Goal: Transaction & Acquisition: Purchase product/service

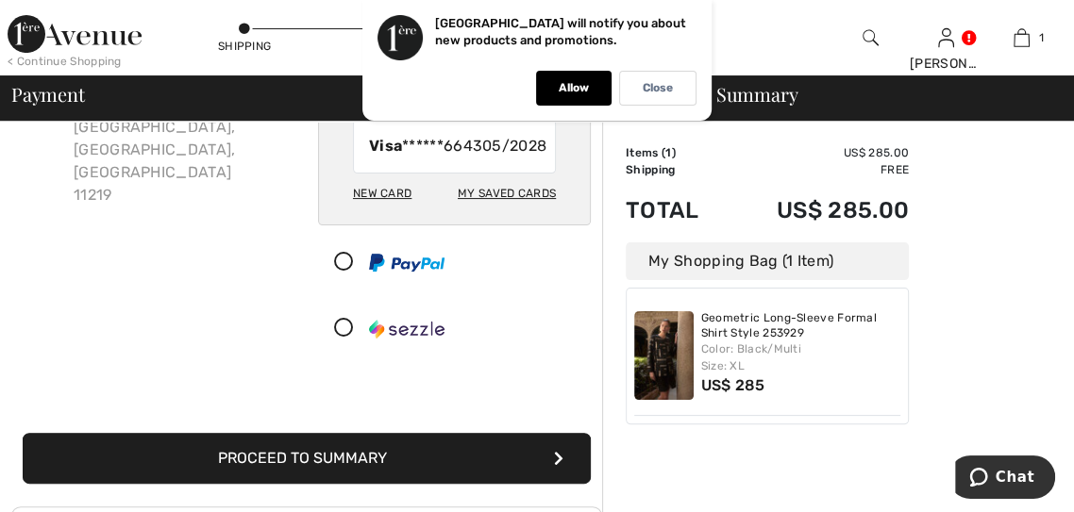
scroll to position [176, 0]
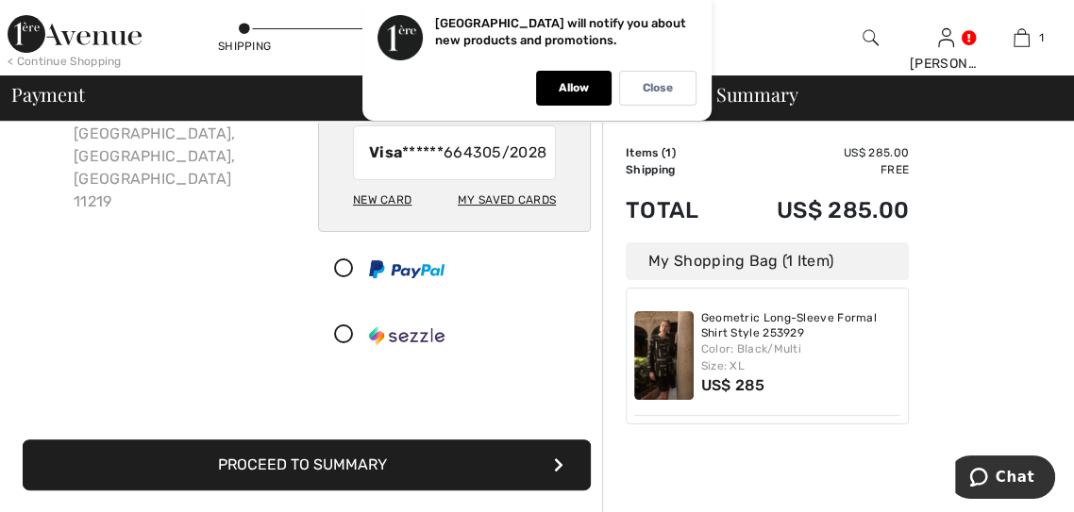
click at [444, 469] on button "Proceed to Summary" at bounding box center [307, 465] width 568 height 51
click at [406, 491] on button "Proceed to Summary" at bounding box center [307, 465] width 568 height 51
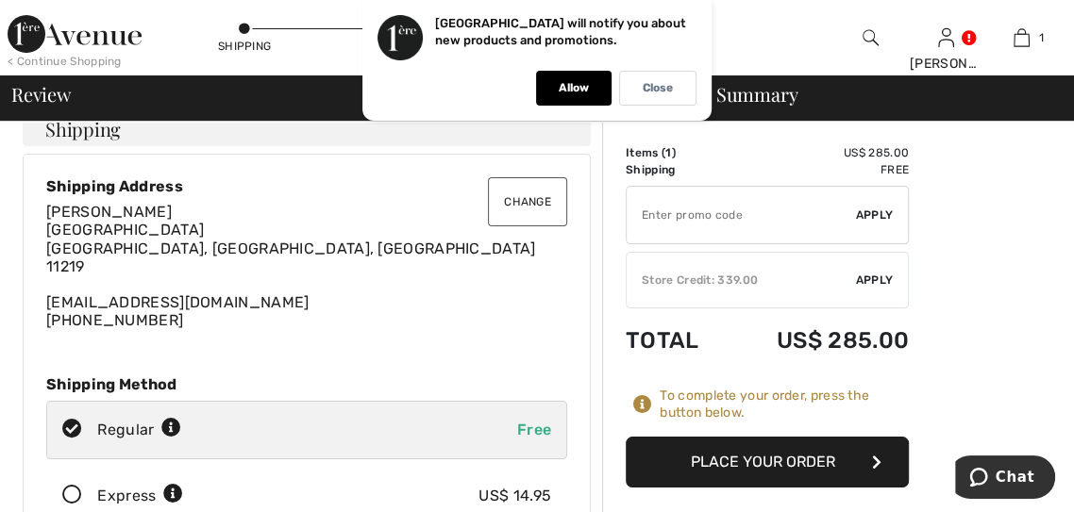
scroll to position [65, 0]
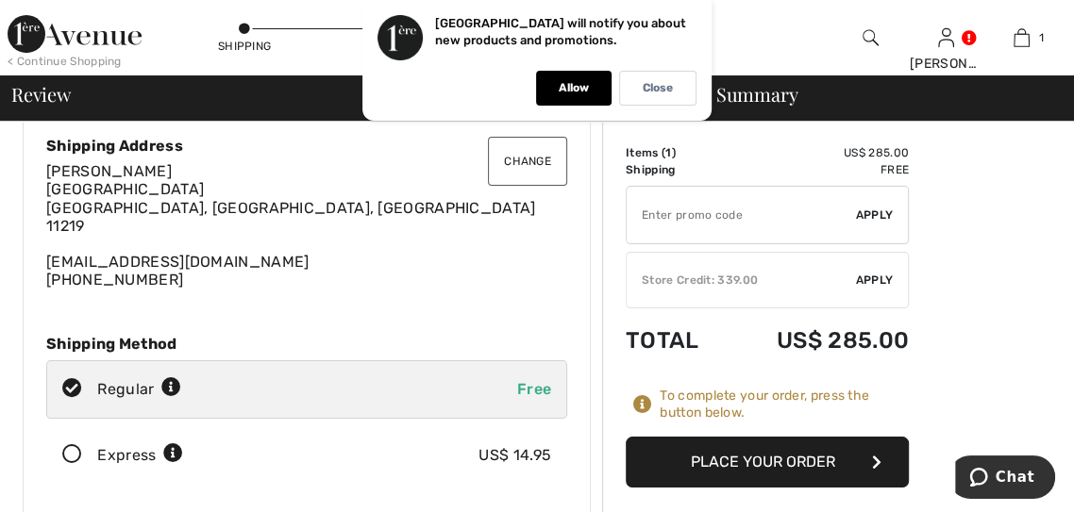
click at [846, 461] on button "Place Your Order" at bounding box center [767, 462] width 283 height 51
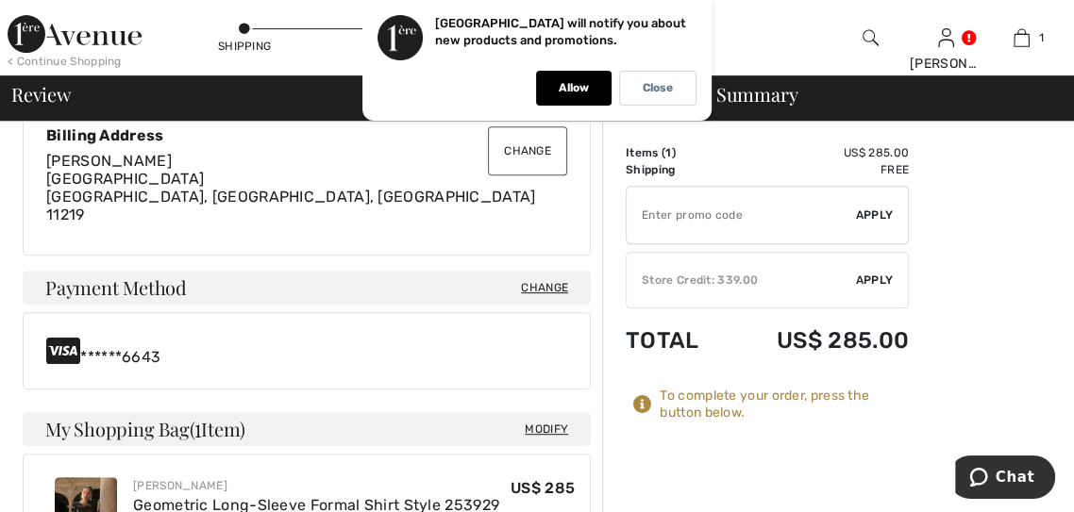
scroll to position [611, 0]
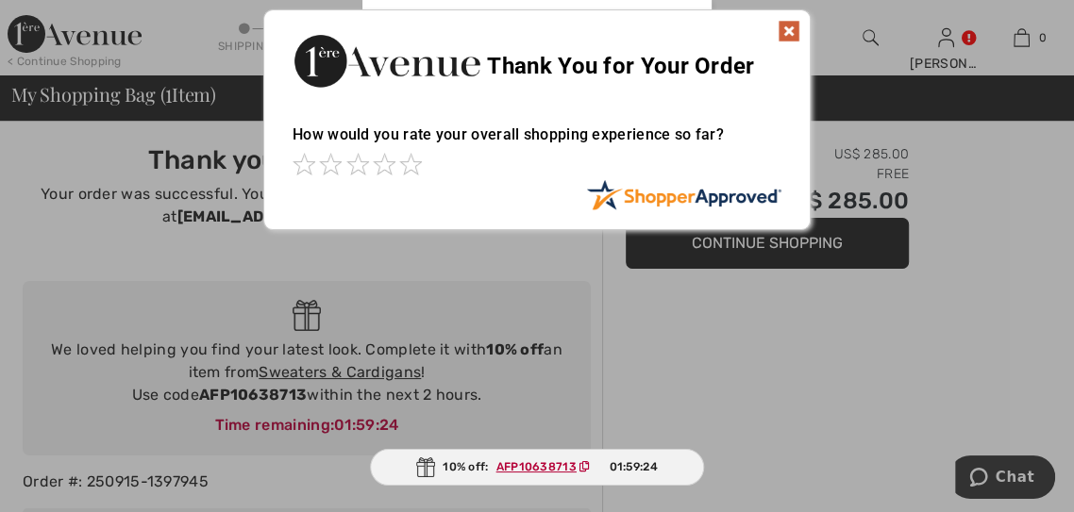
click at [790, 20] on img at bounding box center [789, 31] width 23 height 23
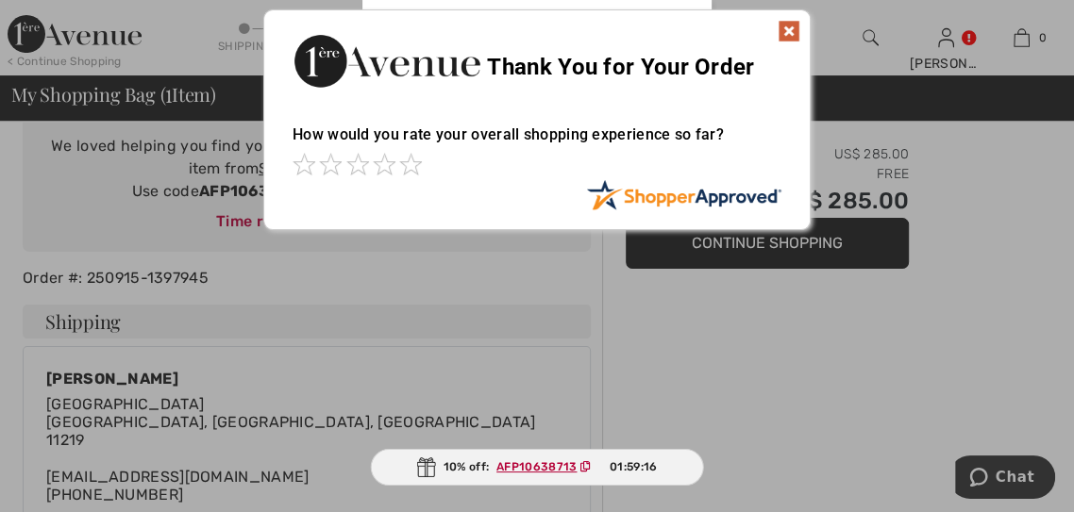
scroll to position [260, 0]
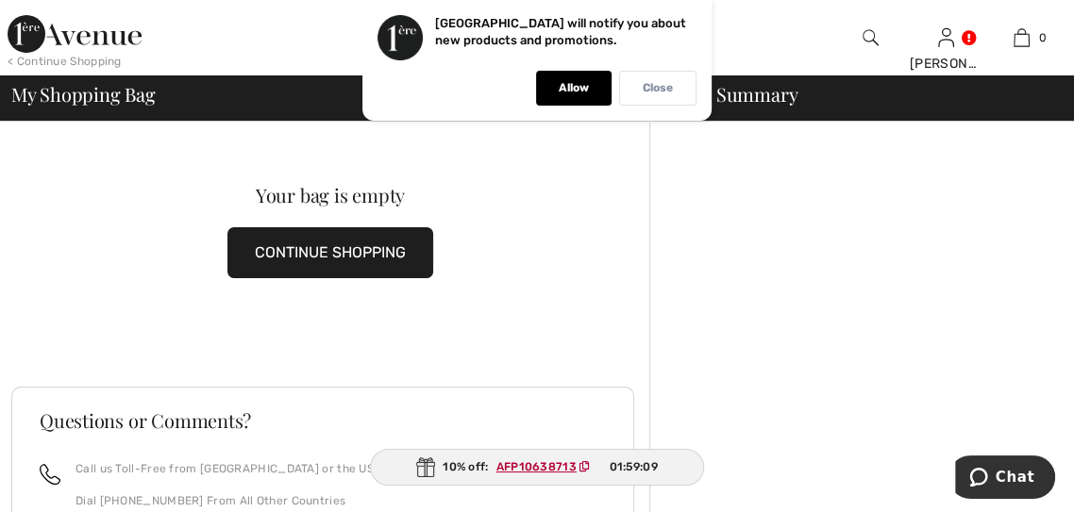
click at [662, 87] on p "Close" at bounding box center [658, 88] width 30 height 14
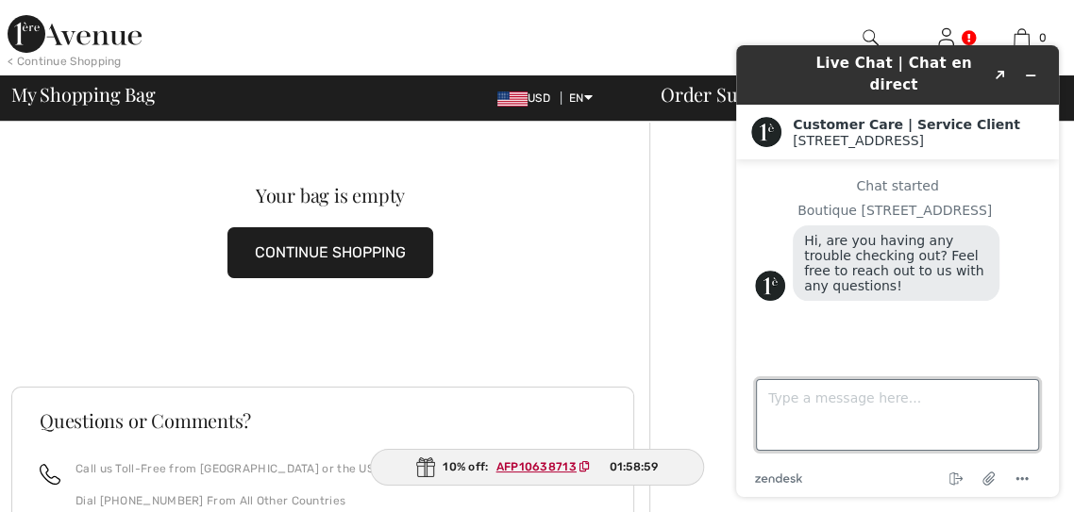
click at [911, 451] on textarea "Type a message here..." at bounding box center [897, 415] width 283 height 72
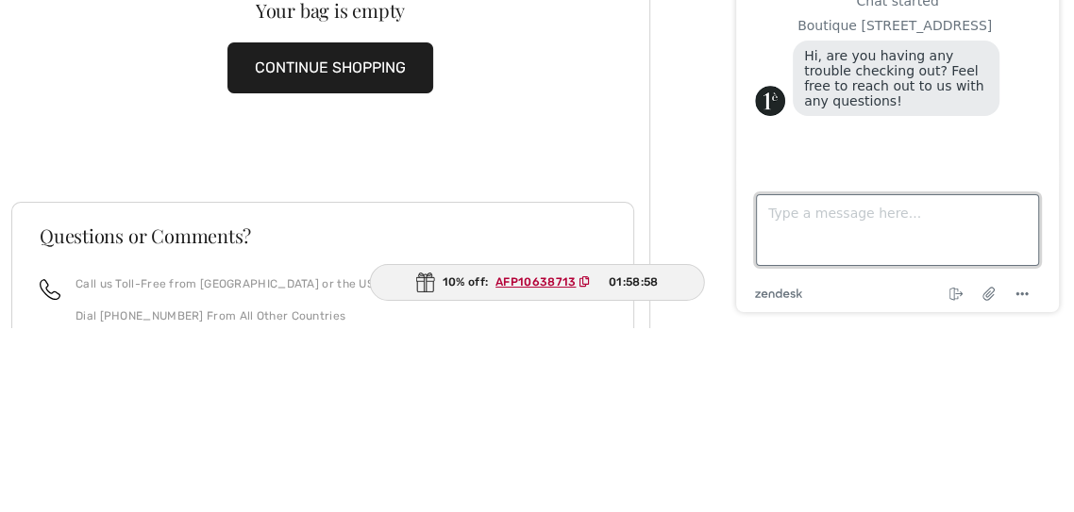
scroll to position [20, 0]
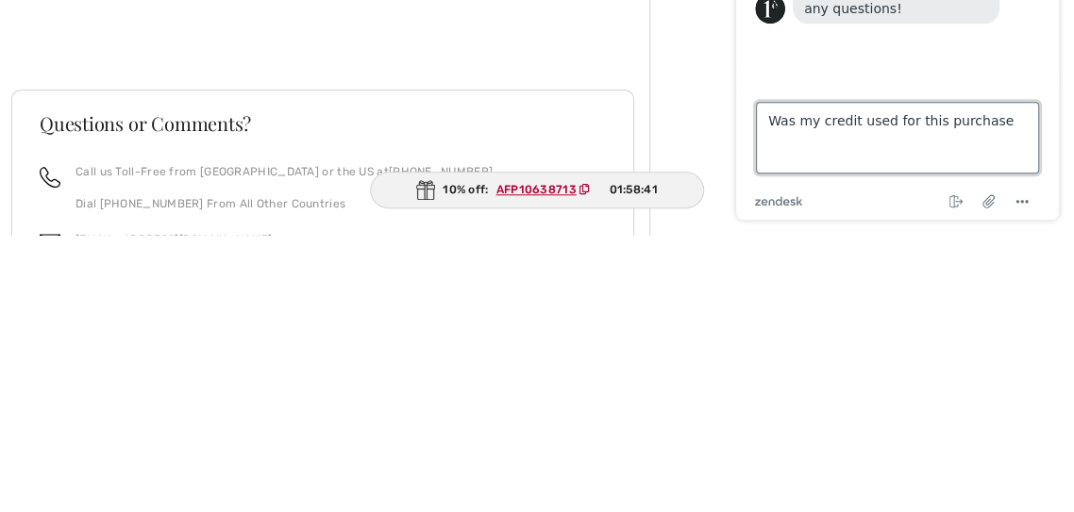
click at [770, 175] on textarea "Was my credit used for this purchase" at bounding box center [897, 139] width 283 height 72
click at [844, 175] on textarea "Hi Was my credit used for this purchase" at bounding box center [897, 139] width 283 height 72
click at [832, 175] on textarea "Hi Was my credit used for this purchase" at bounding box center [897, 139] width 283 height 72
click at [851, 175] on textarea "Hi Was my storecredit used for this purchase" at bounding box center [897, 139] width 283 height 72
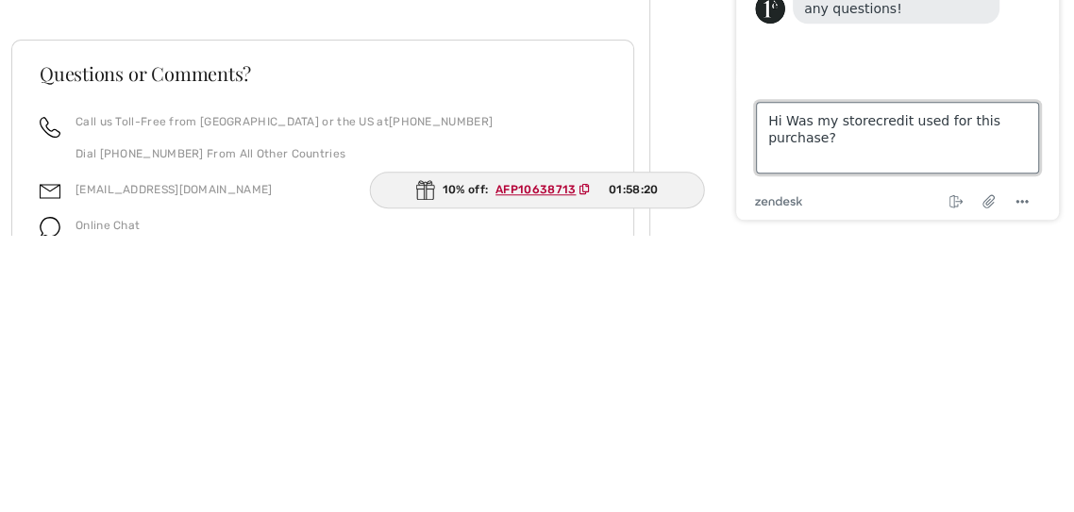
scroll to position [70, 0]
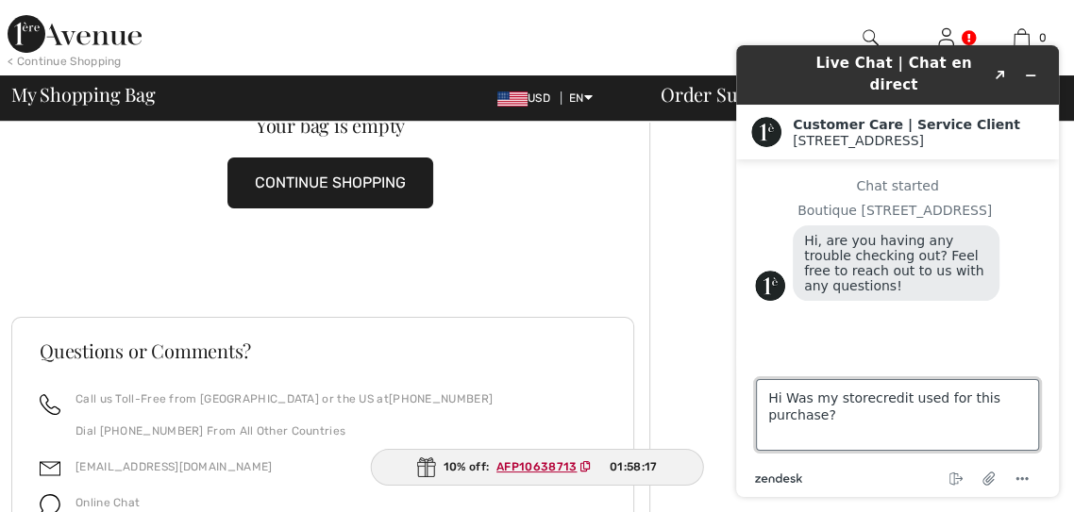
type textarea "Hi Was my storecredit used for this purchase?"
click at [779, 483] on icon at bounding box center [779, 478] width 7 height 9
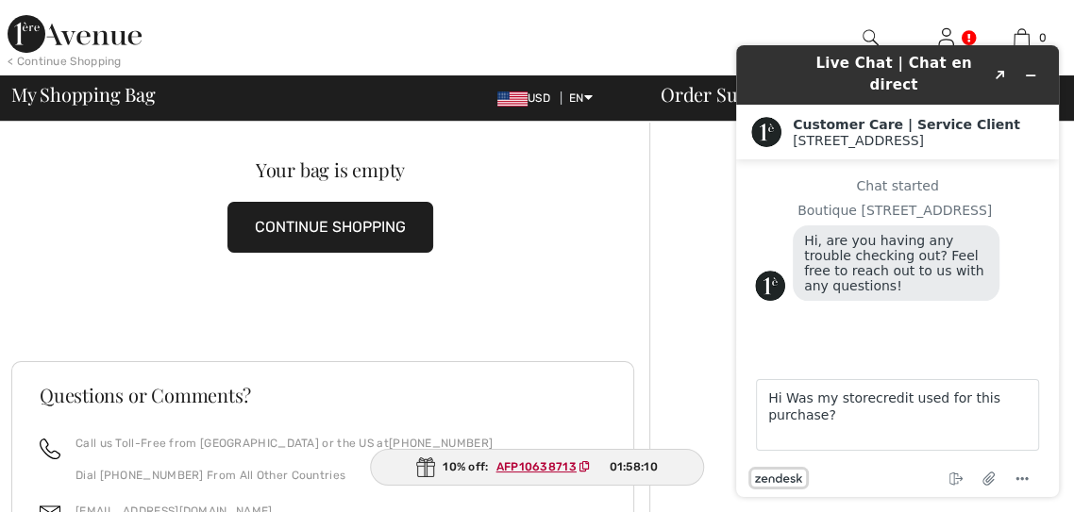
scroll to position [26, 0]
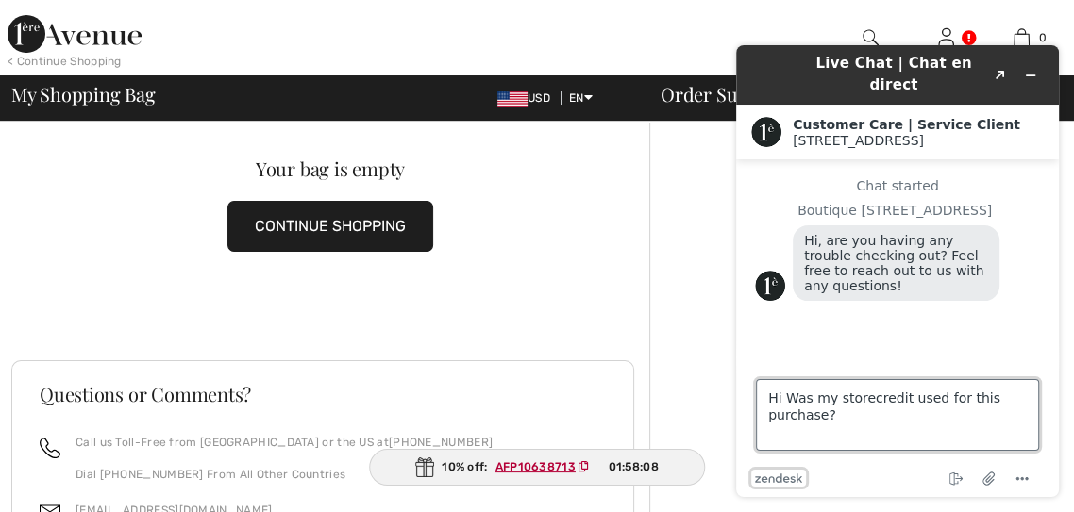
click at [966, 451] on textarea "Hi Was my storecredit used for this purchase?" at bounding box center [897, 415] width 283 height 72
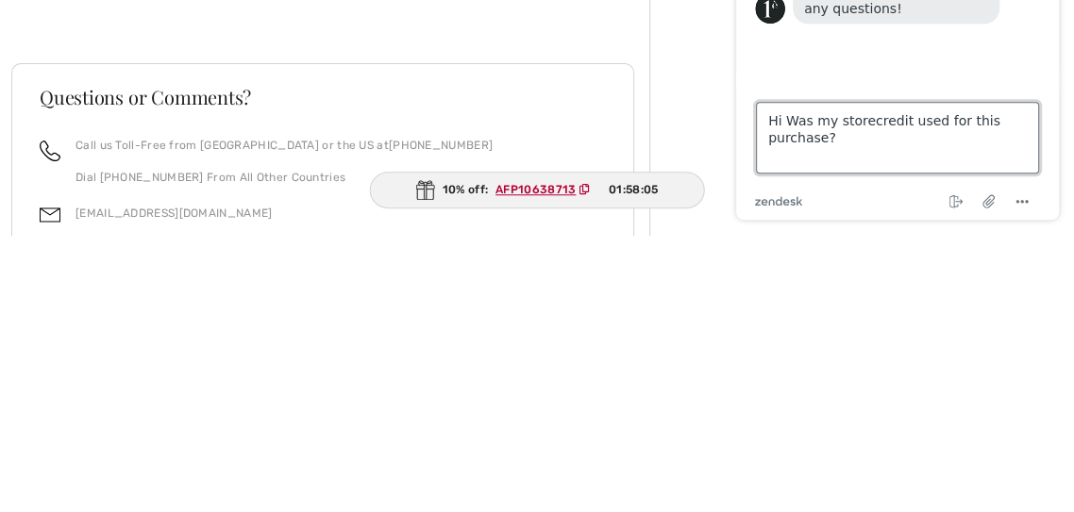
scroll to position [46, 0]
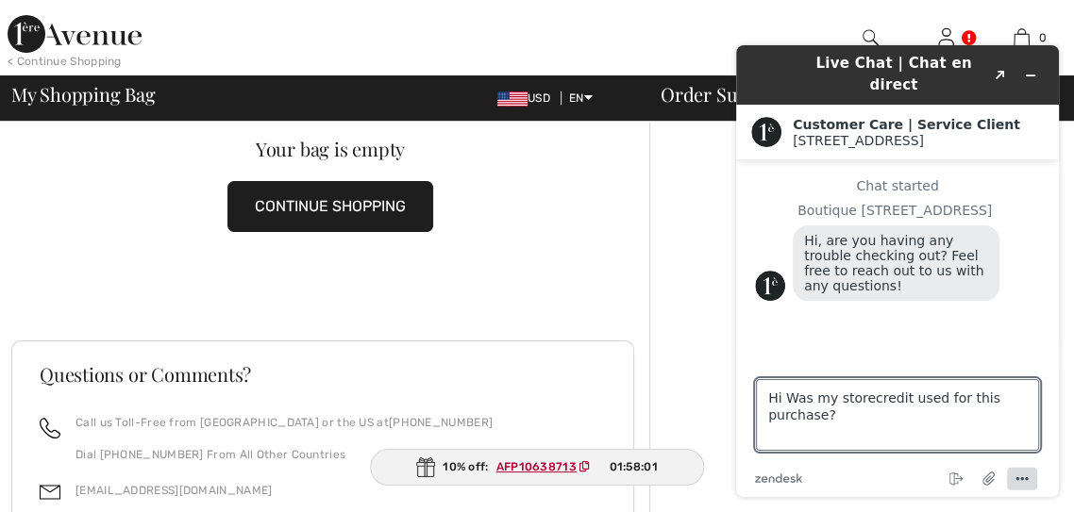
click at [1027, 480] on circle "Menu" at bounding box center [1027, 478] width 3 height 3
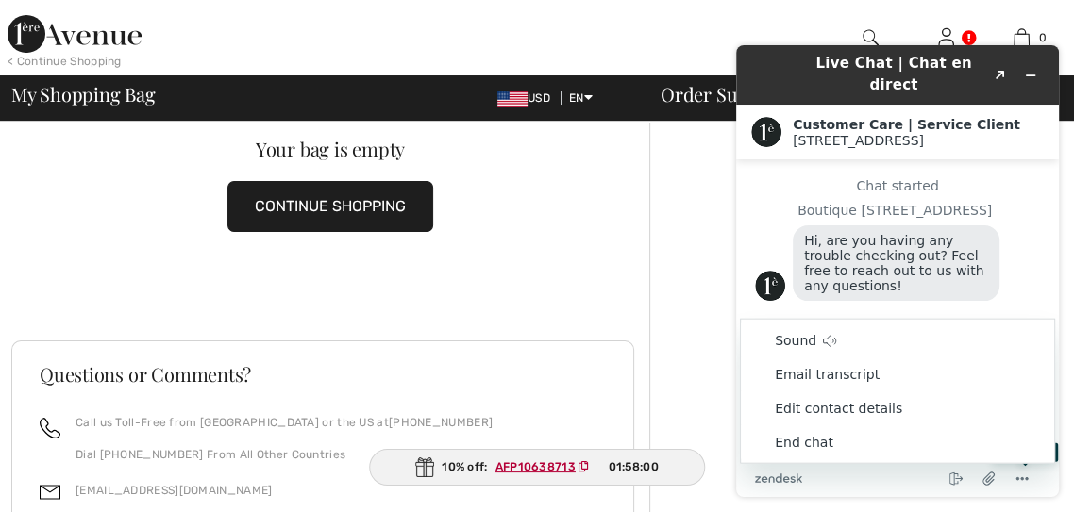
click at [946, 322] on div "Chat started Boutique [GEOGRAPHIC_DATA], are you having any trouble checking ou…" at bounding box center [897, 253] width 285 height 150
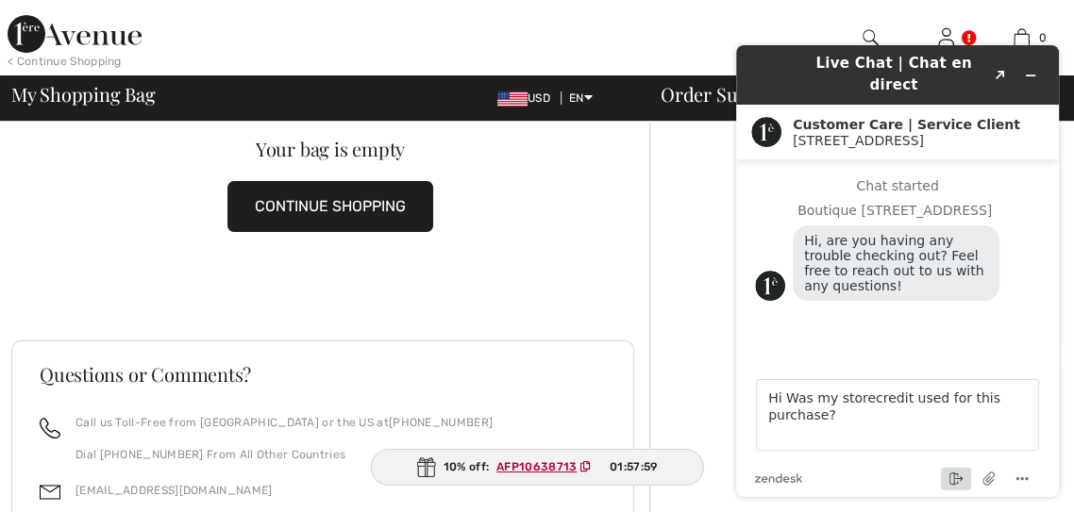
click at [949, 491] on icon "End chat" at bounding box center [956, 479] width 23 height 23
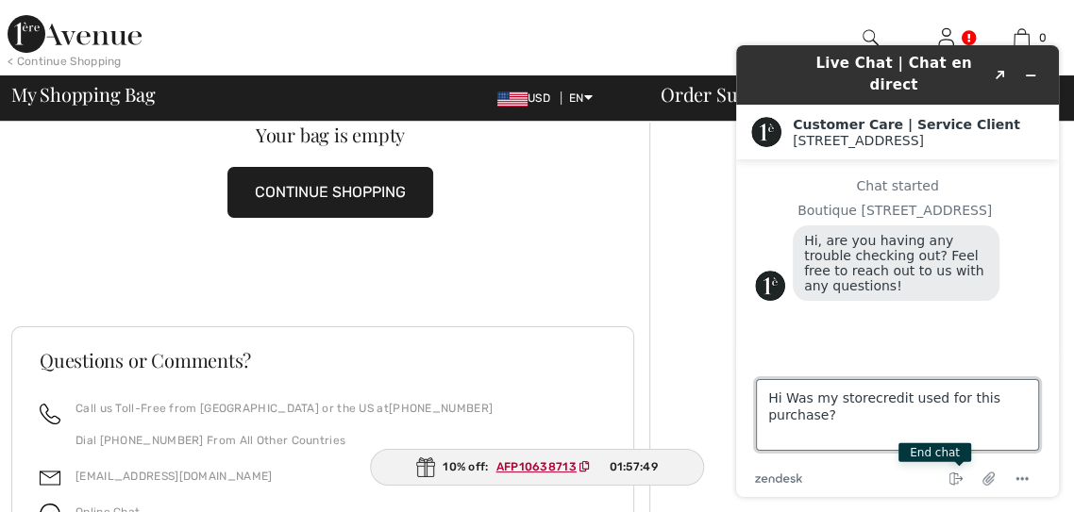
click at [984, 451] on textarea "Hi Was my storecredit used for this purchase?" at bounding box center [897, 415] width 283 height 72
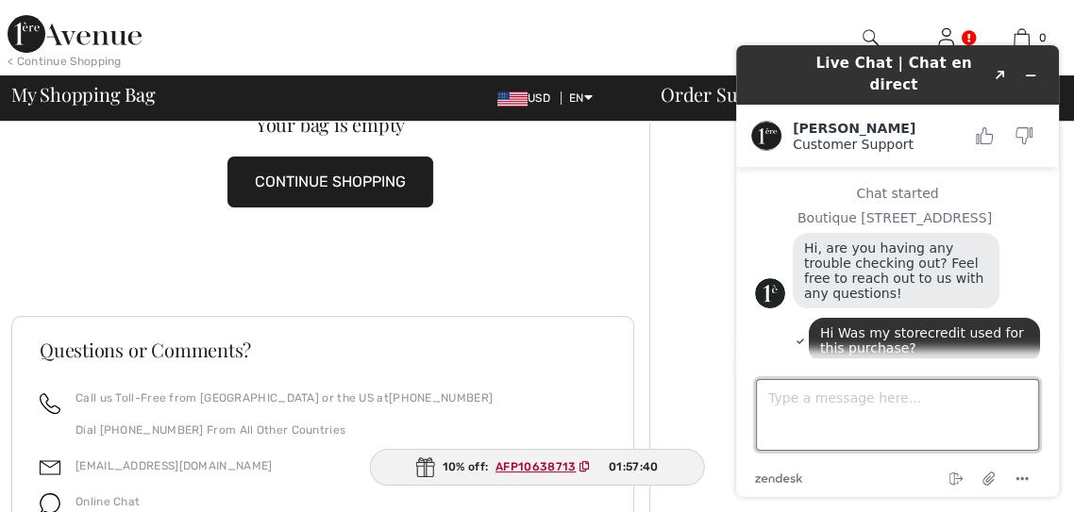
scroll to position [70, 0]
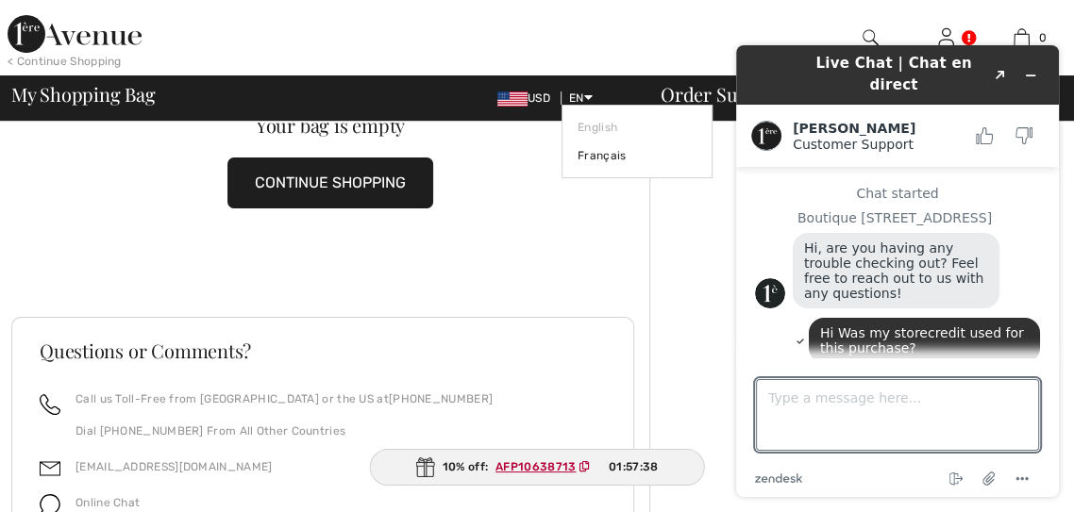
click at [592, 91] on icon at bounding box center [588, 97] width 8 height 13
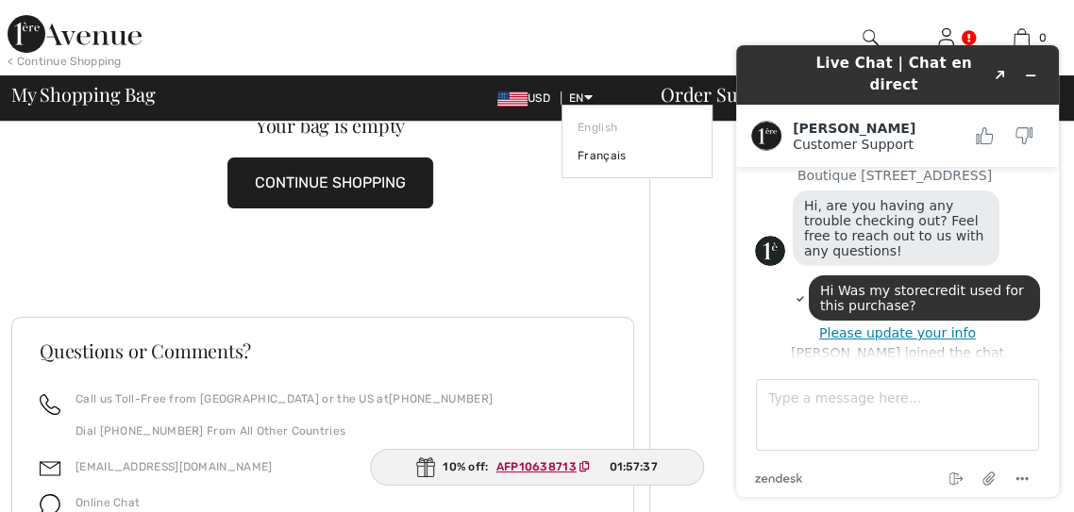
scroll to position [42, 0]
click at [601, 264] on div "Your bag is empty CONTINUE SHOPPING" at bounding box center [330, 162] width 638 height 220
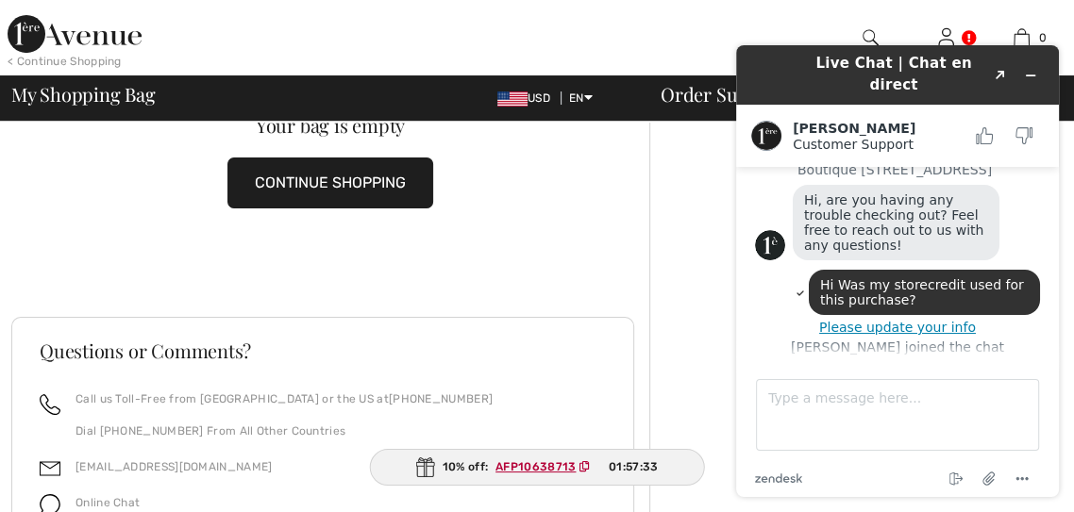
scroll to position [80, 0]
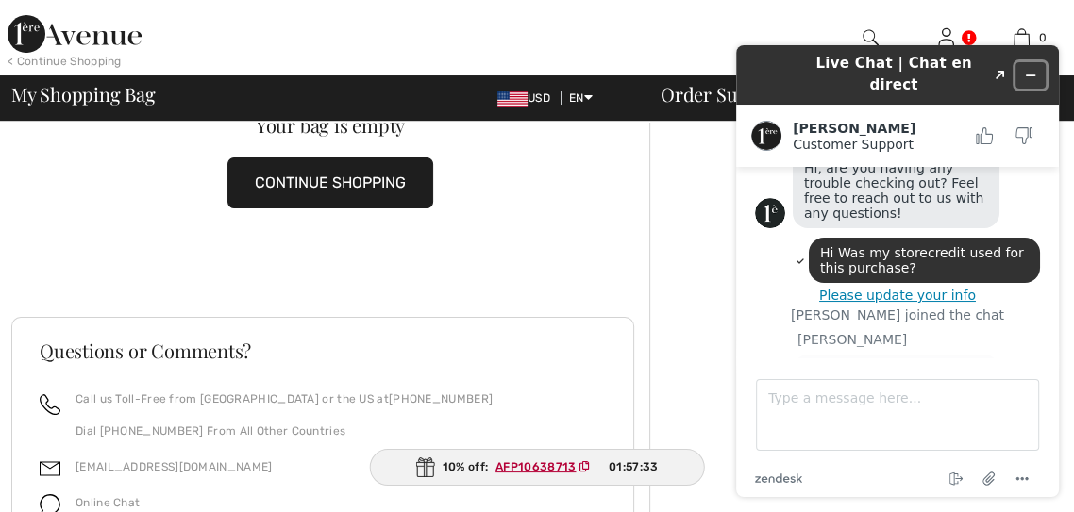
click at [1039, 69] on button "Minimize widget" at bounding box center [1030, 75] width 30 height 26
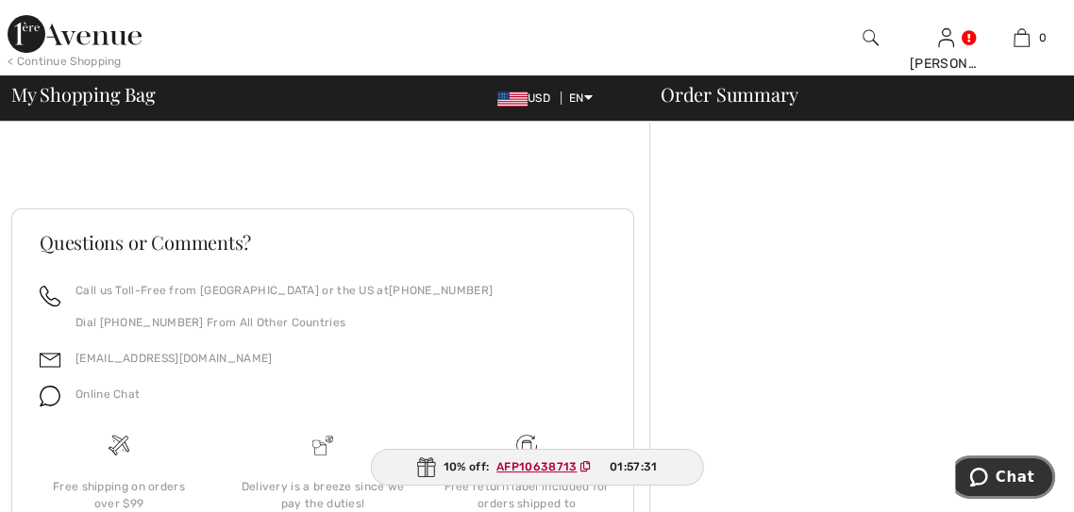
scroll to position [183, 0]
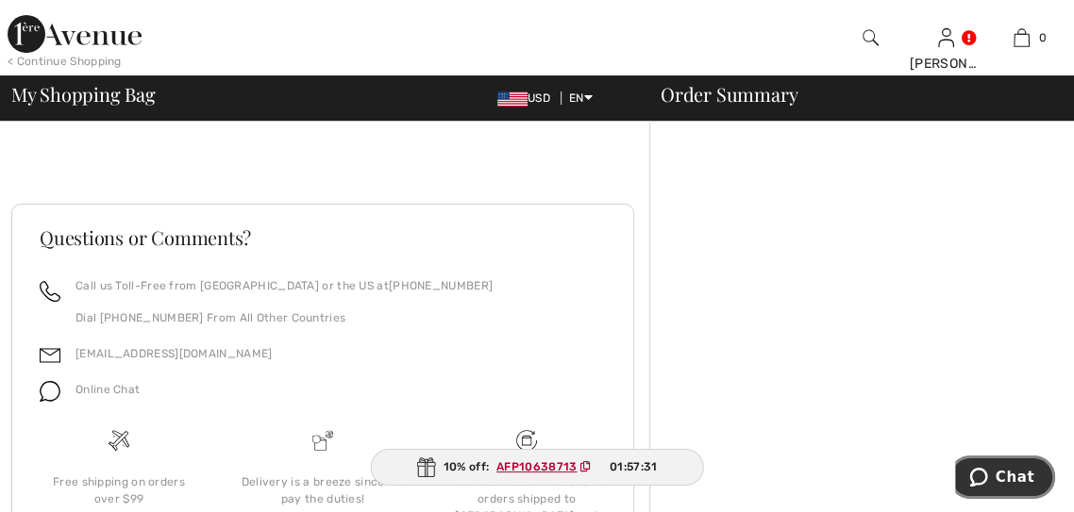
click at [1013, 496] on button "Chat" at bounding box center [1001, 477] width 107 height 43
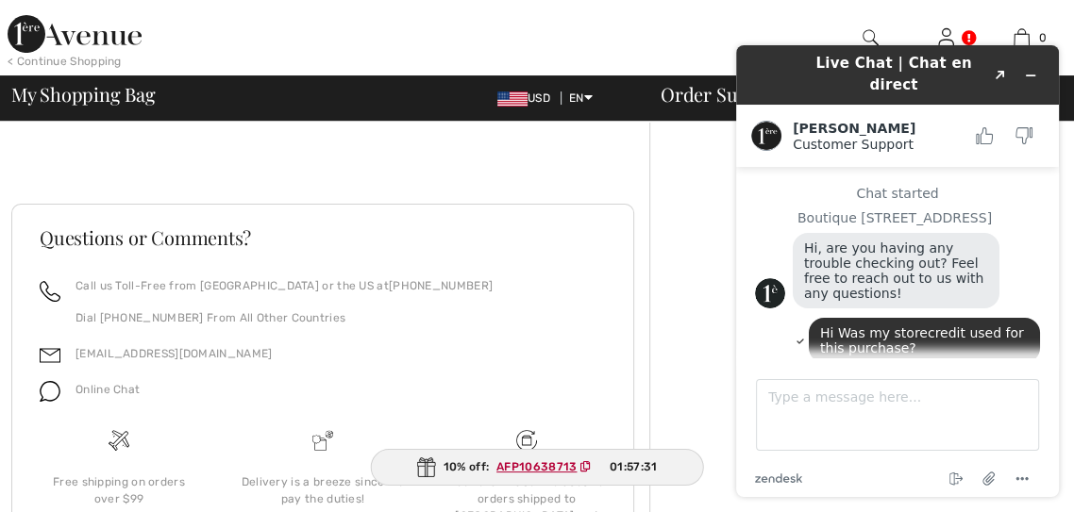
scroll to position [78, 0]
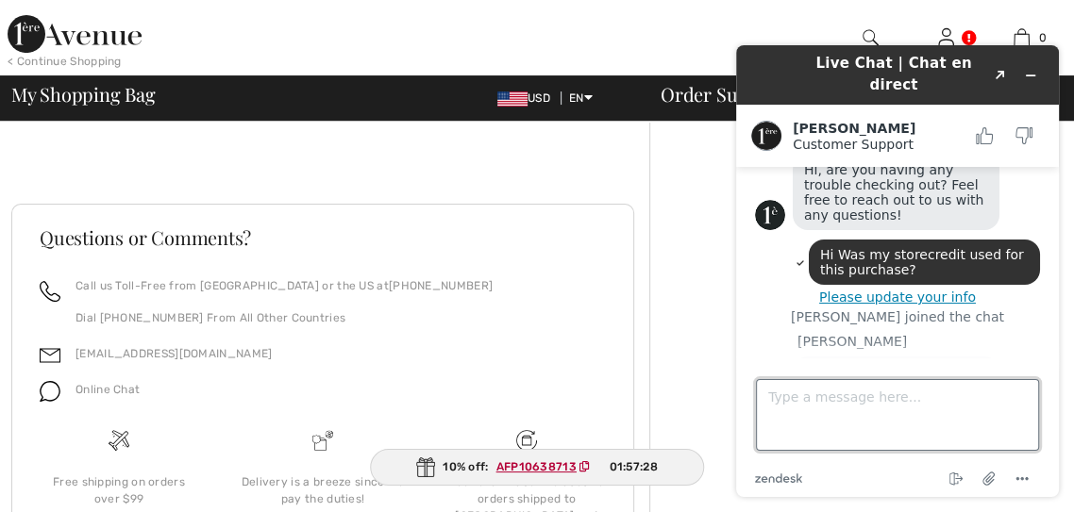
click at [891, 451] on textarea "Type a message here..." at bounding box center [897, 415] width 283 height 72
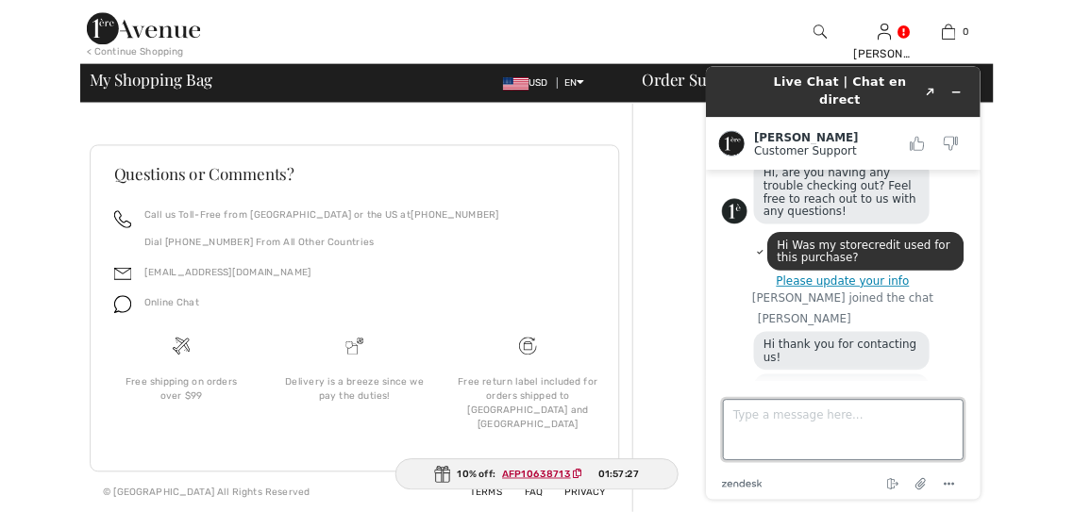
scroll to position [251, 0]
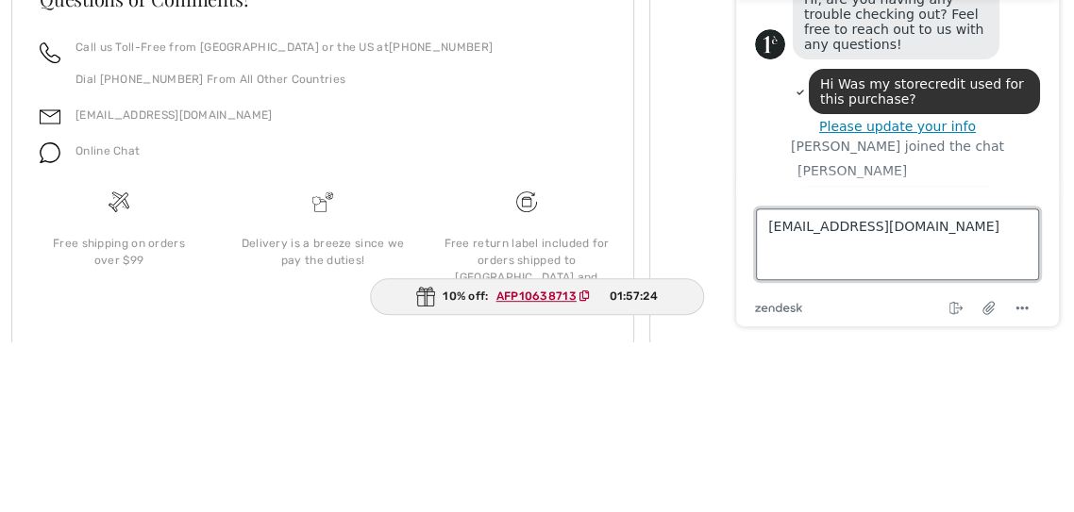
type textarea "Eliweis4@gmail.com"
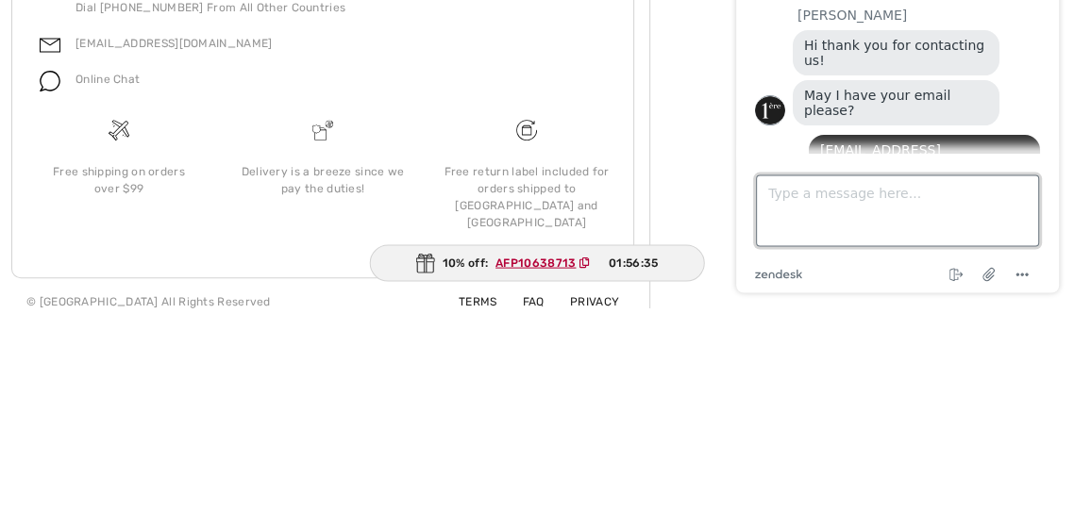
scroll to position [230, 0]
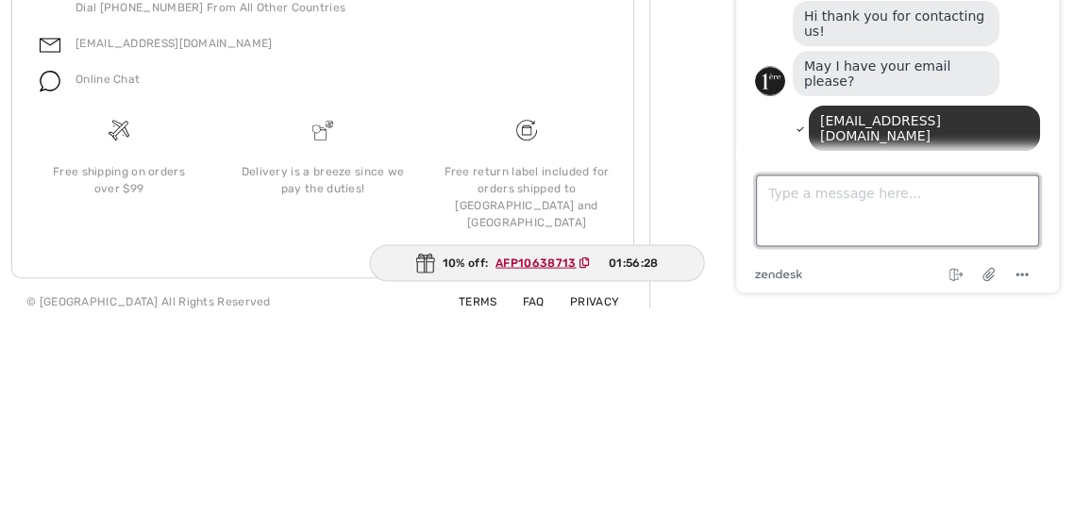
click at [938, 247] on textarea "Type a message here..." at bounding box center [897, 212] width 283 height 72
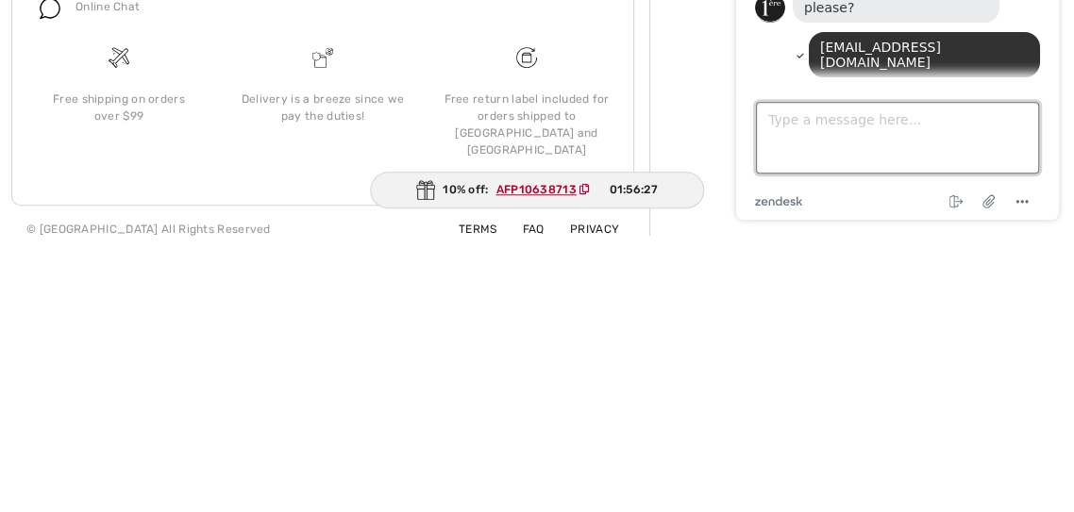
scroll to position [248, 0]
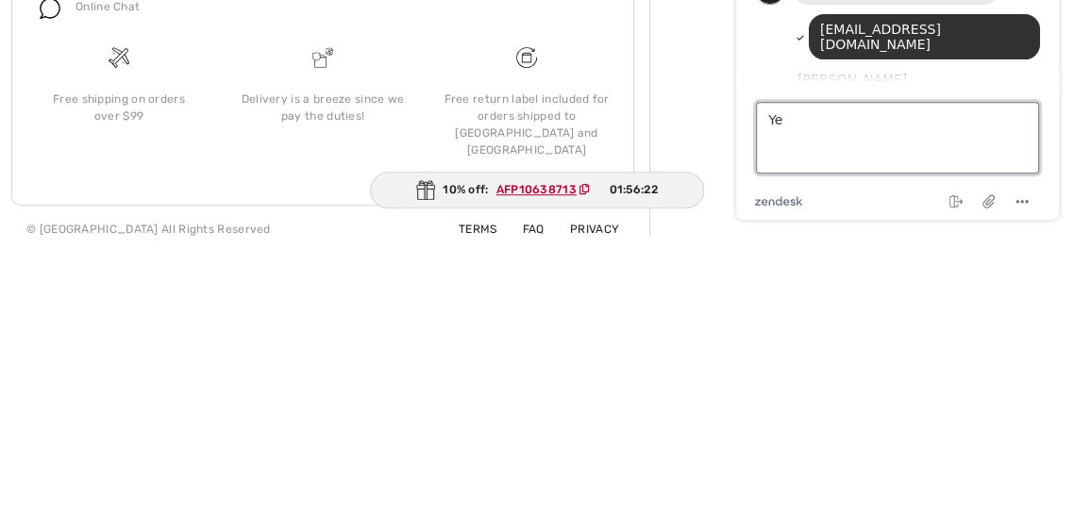
type textarea "Yes"
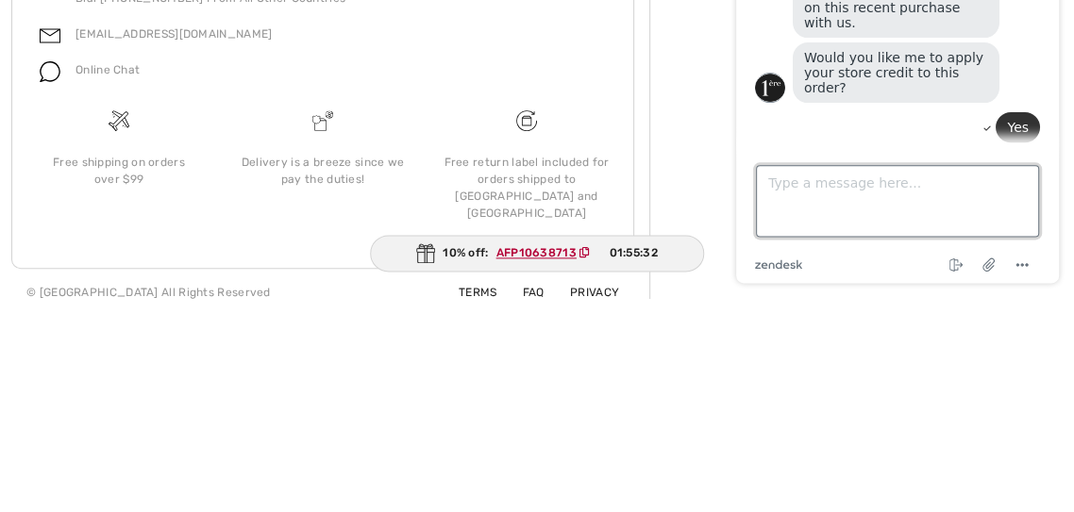
scroll to position [428, 0]
click at [860, 238] on textarea "Type a message here..." at bounding box center [897, 202] width 283 height 72
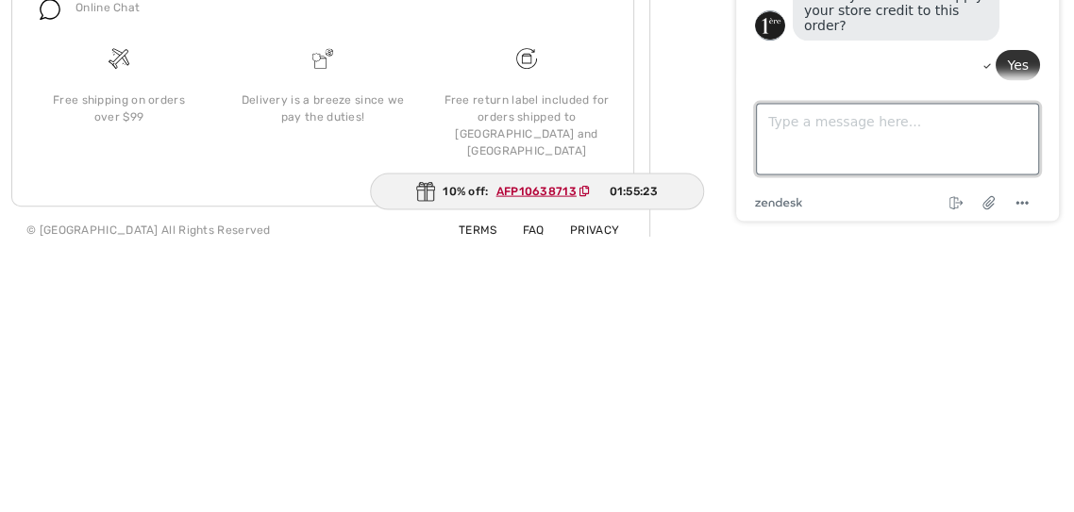
scroll to position [289, 0]
type textarea "Great thanks"
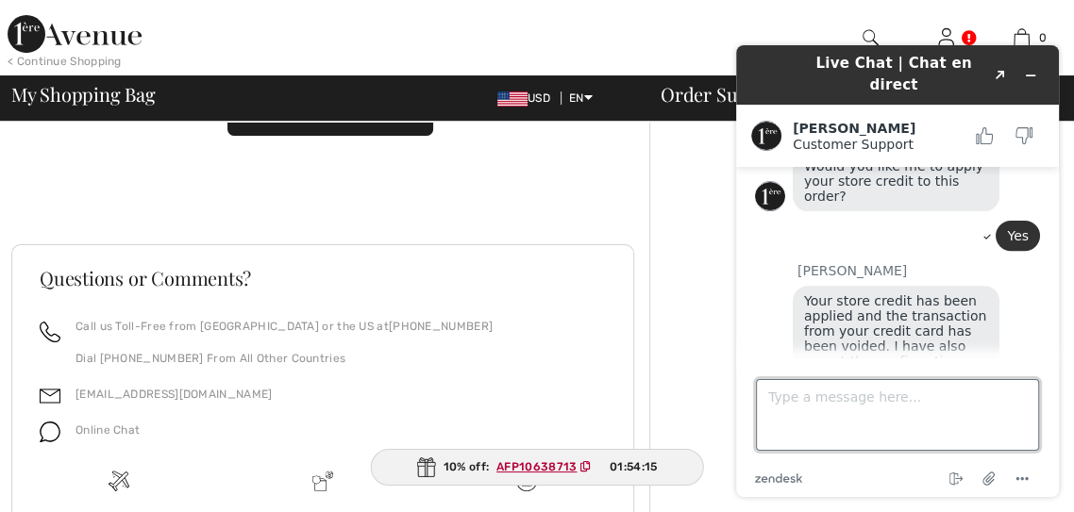
scroll to position [0, 0]
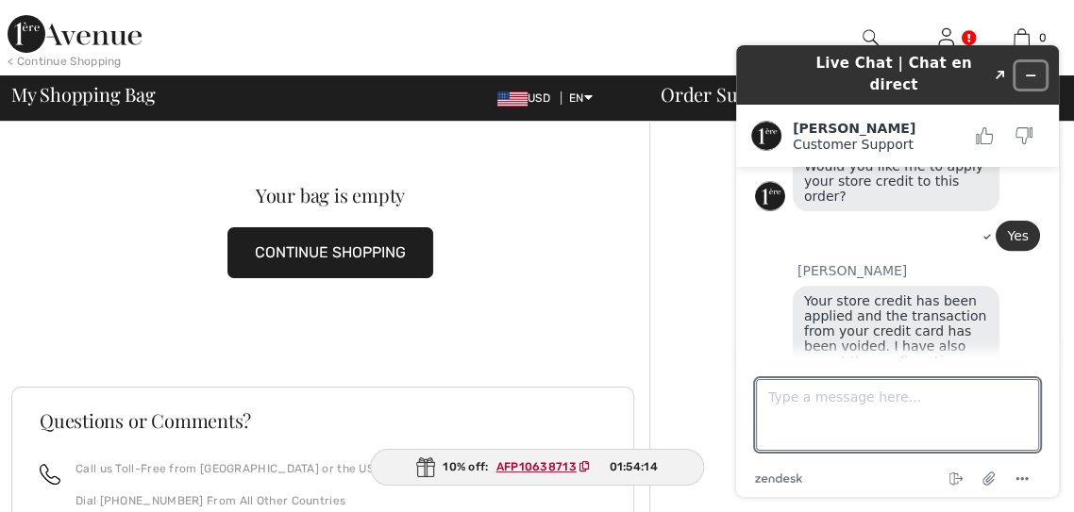
click at [1045, 68] on button "Minimize widget" at bounding box center [1030, 75] width 30 height 26
